Goal: Information Seeking & Learning: Learn about a topic

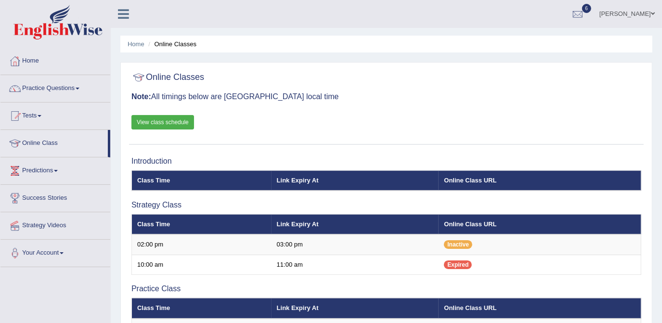
scroll to position [213, 0]
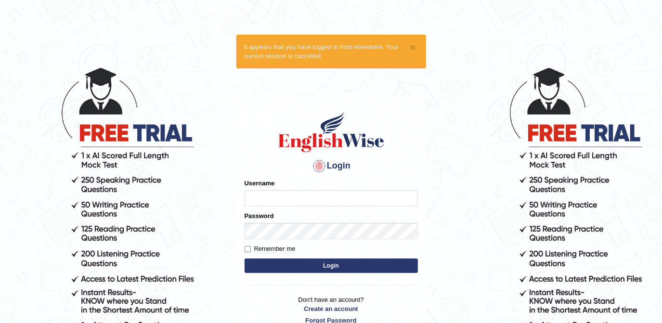
type input "punianarender"
click at [244, 246] on input "Remember me" at bounding box center [247, 249] width 6 height 6
checkbox input "true"
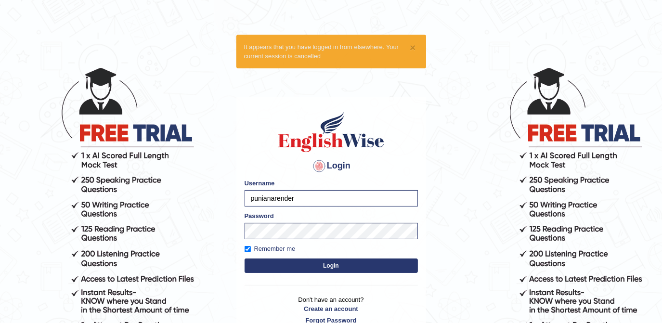
click at [342, 264] on button "Login" at bounding box center [330, 265] width 173 height 14
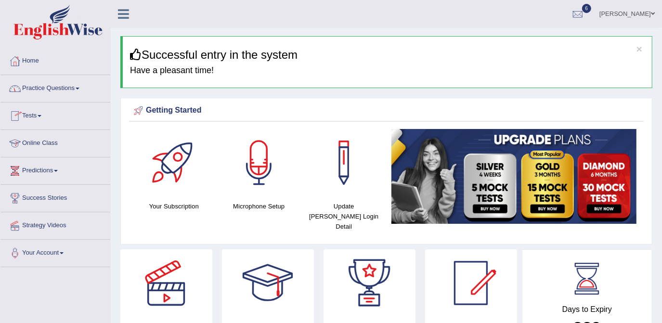
click at [42, 144] on link "Online Class" at bounding box center [55, 142] width 110 height 24
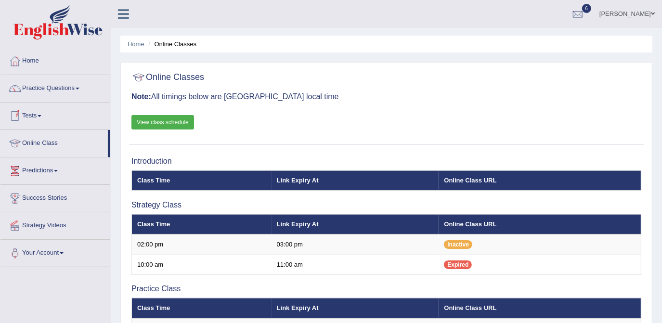
click at [185, 120] on link "View class schedule" at bounding box center [162, 122] width 63 height 14
click at [49, 61] on link "Home" at bounding box center [55, 60] width 110 height 24
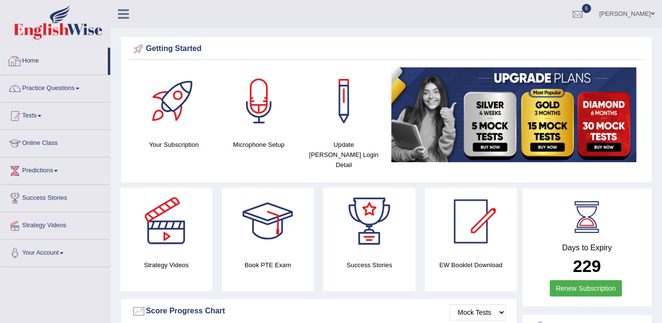
click at [41, 65] on link "Home" at bounding box center [53, 60] width 107 height 24
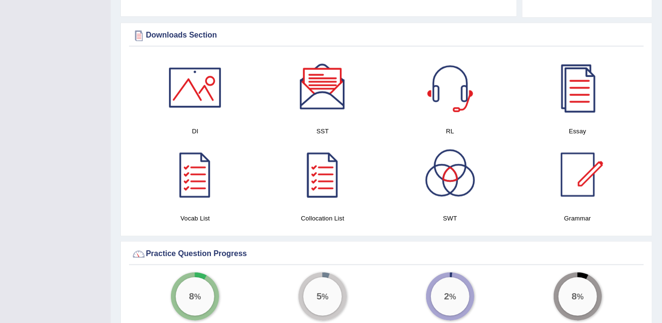
scroll to position [490, 0]
